Goal: Task Accomplishment & Management: Manage account settings

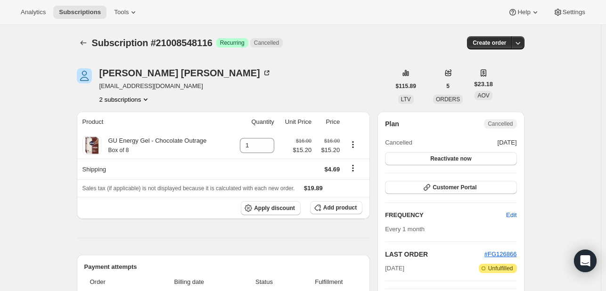
click at [116, 99] on button "2 subscriptions" at bounding box center [124, 99] width 51 height 9
click at [125, 129] on span "21008580884" at bounding box center [114, 132] width 38 height 7
click at [143, 99] on icon "Product actions" at bounding box center [145, 99] width 9 height 9
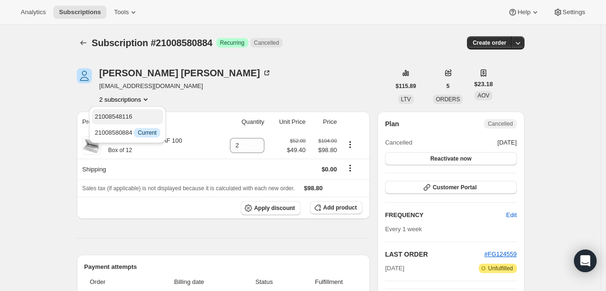
click at [136, 116] on span "21008548116" at bounding box center [128, 116] width 66 height 9
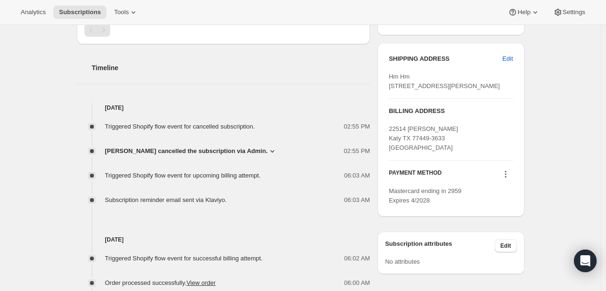
scroll to position [328, 0]
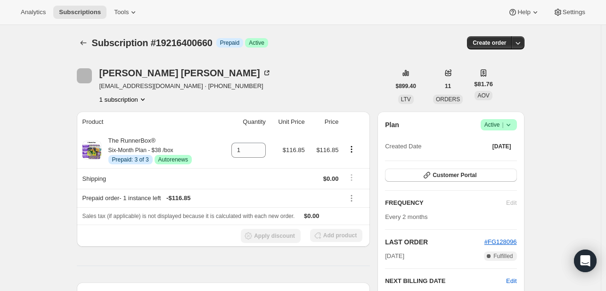
click at [512, 123] on icon at bounding box center [508, 124] width 9 height 9
click at [355, 146] on icon "Product actions" at bounding box center [351, 149] width 9 height 9
click at [345, 161] on button "Disable Autorenew" at bounding box center [354, 167] width 57 height 15
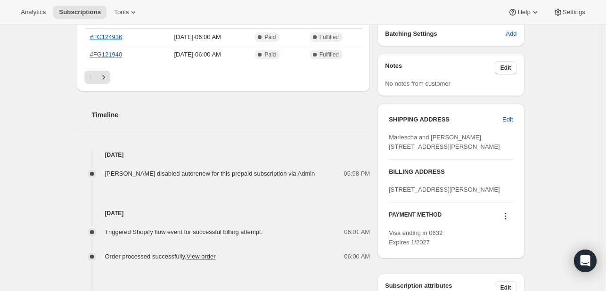
scroll to position [362, 0]
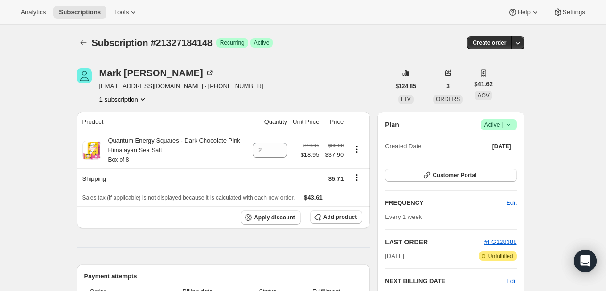
click at [513, 127] on icon at bounding box center [508, 124] width 9 height 9
click at [497, 160] on span "Cancel subscription" at bounding box center [501, 159] width 53 height 7
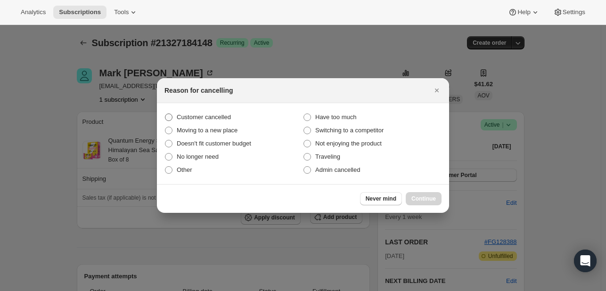
click at [203, 117] on span "Customer cancelled" at bounding box center [204, 117] width 54 height 7
click at [165, 114] on input "Customer cancelled" at bounding box center [165, 114] width 0 height 0
radio input "true"
click at [425, 202] on button "Continue" at bounding box center [424, 198] width 36 height 13
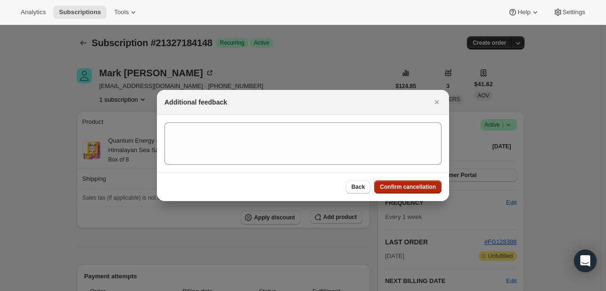
click at [407, 190] on span "Confirm cancellation" at bounding box center [408, 187] width 56 height 8
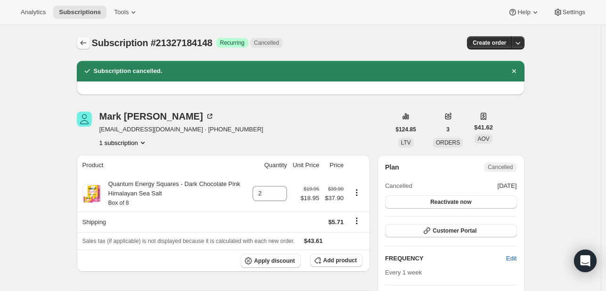
click at [88, 42] on icon "Subscriptions" at bounding box center [83, 42] width 9 height 9
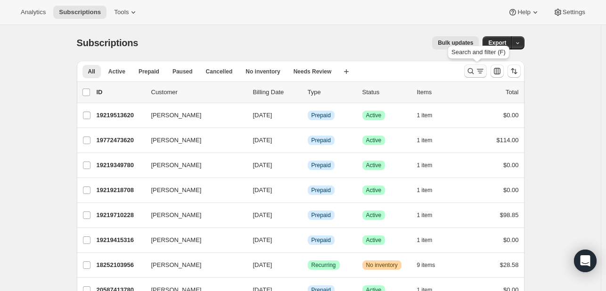
click at [469, 67] on icon "Search and filter results" at bounding box center [470, 70] width 9 height 9
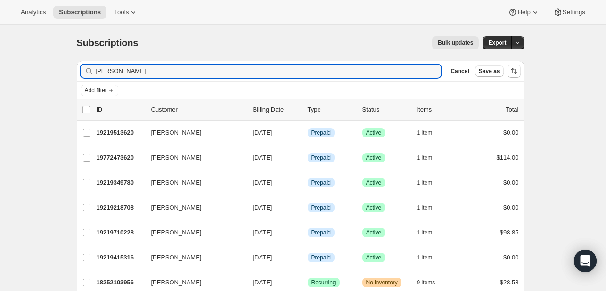
type input "mark ant"
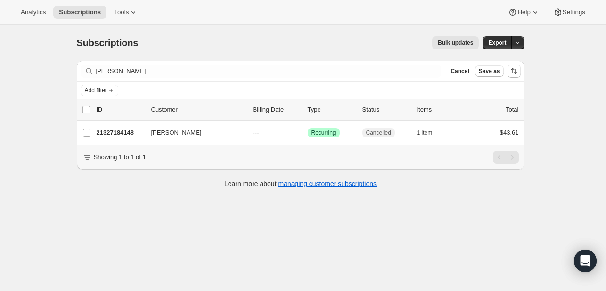
drag, startPoint x: 433, startPoint y: 313, endPoint x: 412, endPoint y: 288, distance: 32.4
click at [412, 288] on div "Subscriptions. This page is ready Subscriptions Bulk updates More actions Bulk …" at bounding box center [300, 170] width 601 height 291
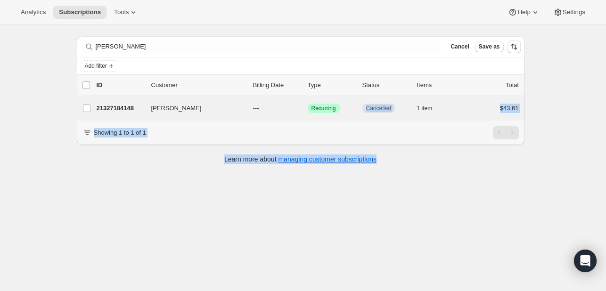
click at [349, 117] on div "Mark Antish 21327184148 Mark Antish --- Success Recurring Cancelled 1 item $43.…" at bounding box center [301, 108] width 448 height 25
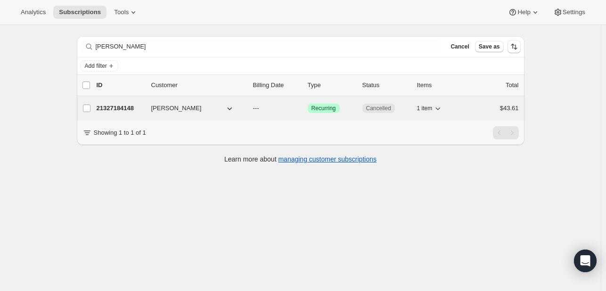
click at [354, 108] on div "Success Recurring" at bounding box center [331, 108] width 47 height 9
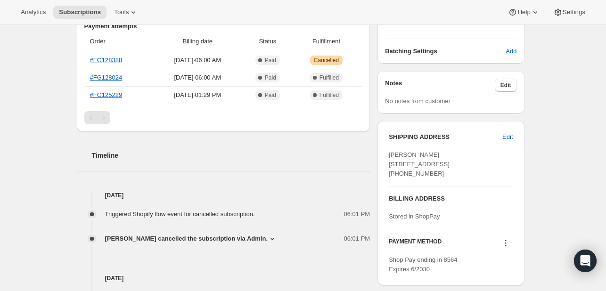
scroll to position [249, 0]
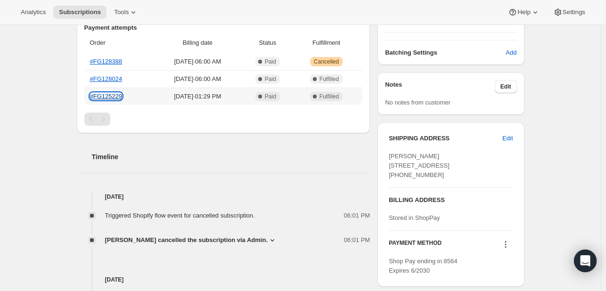
click at [119, 95] on link "#FG125229" at bounding box center [106, 96] width 33 height 7
click at [97, 78] on link "#FG128024" at bounding box center [106, 78] width 33 height 7
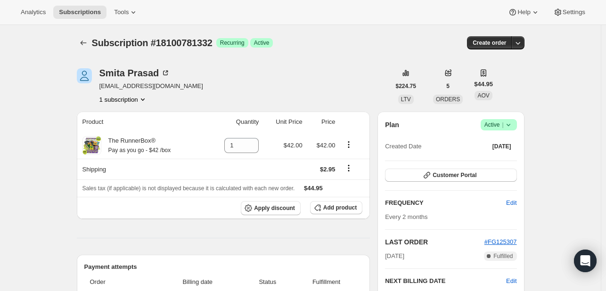
click at [520, 120] on div "Plan Success Active | Created Date Nov 2, 2024 Customer Portal FREQUENCY Edit E…" at bounding box center [451, 234] width 147 height 244
click at [517, 122] on span "Success Active |" at bounding box center [499, 124] width 36 height 11
click at [491, 158] on span "Cancel subscription" at bounding box center [501, 159] width 53 height 7
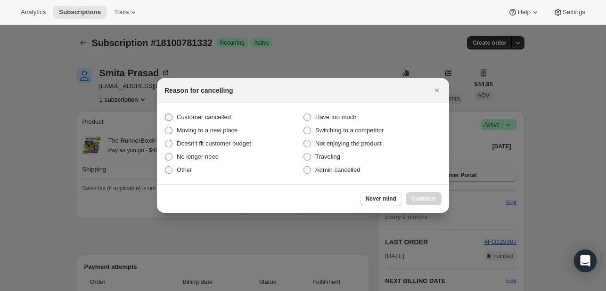
click at [188, 117] on span "Customer cancelled" at bounding box center [204, 117] width 54 height 7
click at [165, 114] on input "Customer cancelled" at bounding box center [165, 114] width 0 height 0
radio input "true"
click at [417, 198] on span "Continue" at bounding box center [424, 199] width 25 height 8
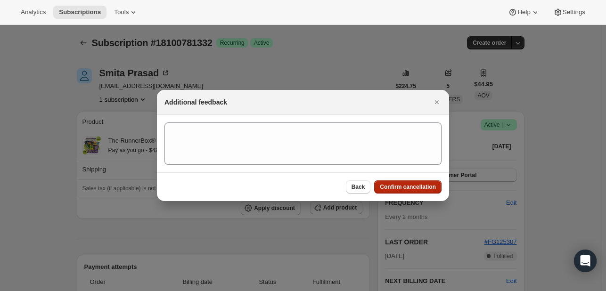
click at [406, 186] on span "Confirm cancellation" at bounding box center [408, 187] width 56 height 8
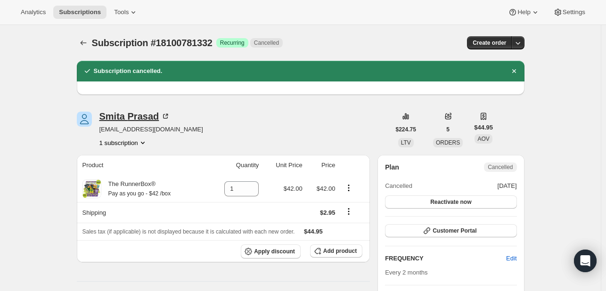
click at [126, 117] on div "Smita Prasad" at bounding box center [134, 116] width 71 height 9
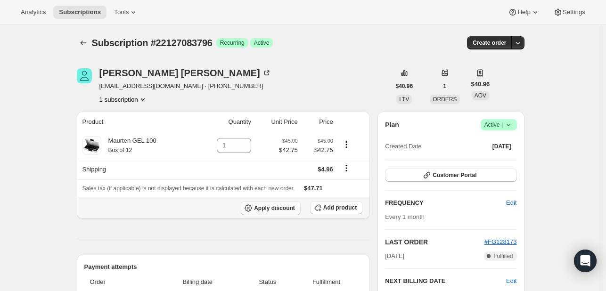
click at [292, 208] on span "Apply discount" at bounding box center [274, 209] width 41 height 8
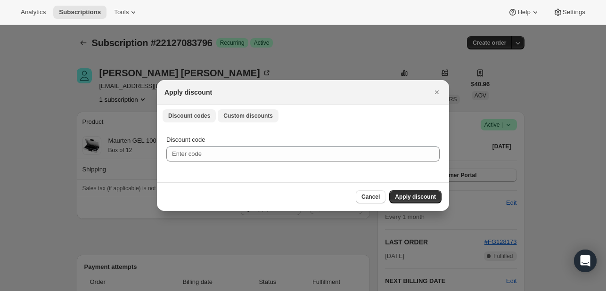
click at [239, 116] on span "Custom discounts" at bounding box center [248, 116] width 50 height 8
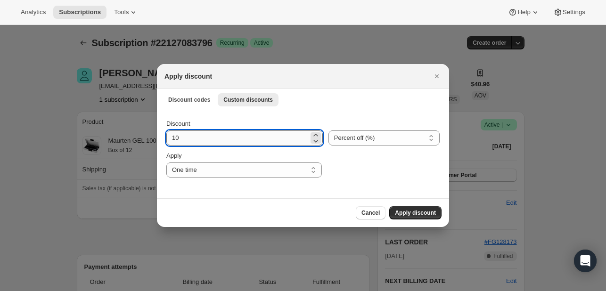
click at [215, 142] on input "10" at bounding box center [237, 138] width 142 height 15
type input "1"
type input "20"
click at [411, 207] on button "Apply discount" at bounding box center [415, 212] width 52 height 13
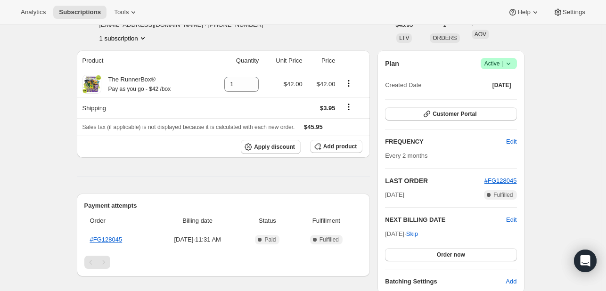
scroll to position [49, 0]
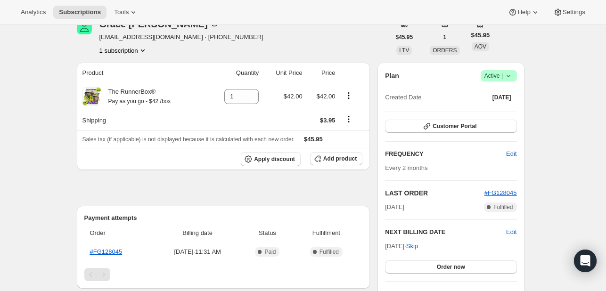
click at [509, 78] on icon at bounding box center [508, 75] width 9 height 9
click at [500, 112] on span "Cancel subscription" at bounding box center [501, 110] width 53 height 7
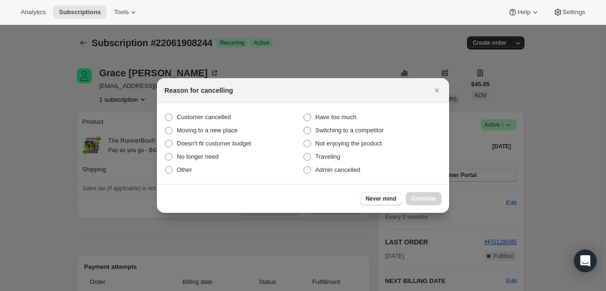
scroll to position [0, 0]
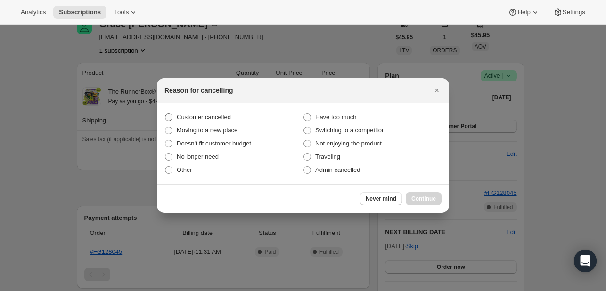
click at [206, 115] on span "Customer cancelled" at bounding box center [204, 117] width 54 height 7
click at [165, 114] on input "Customer cancelled" at bounding box center [165, 114] width 0 height 0
radio input "true"
click at [427, 201] on span "Continue" at bounding box center [424, 199] width 25 height 8
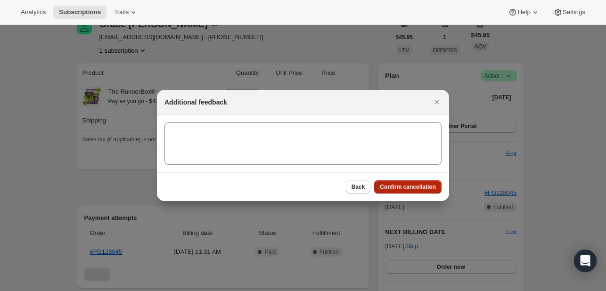
click at [416, 186] on span "Confirm cancellation" at bounding box center [408, 187] width 56 height 8
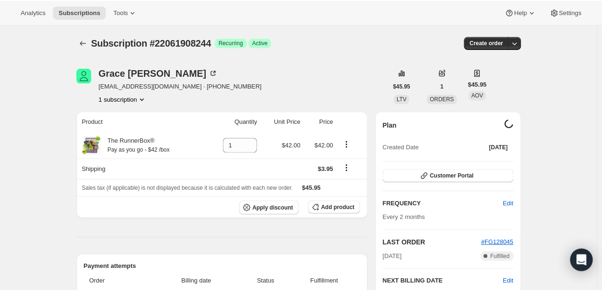
scroll to position [49, 0]
